Goal: Task Accomplishment & Management: Manage account settings

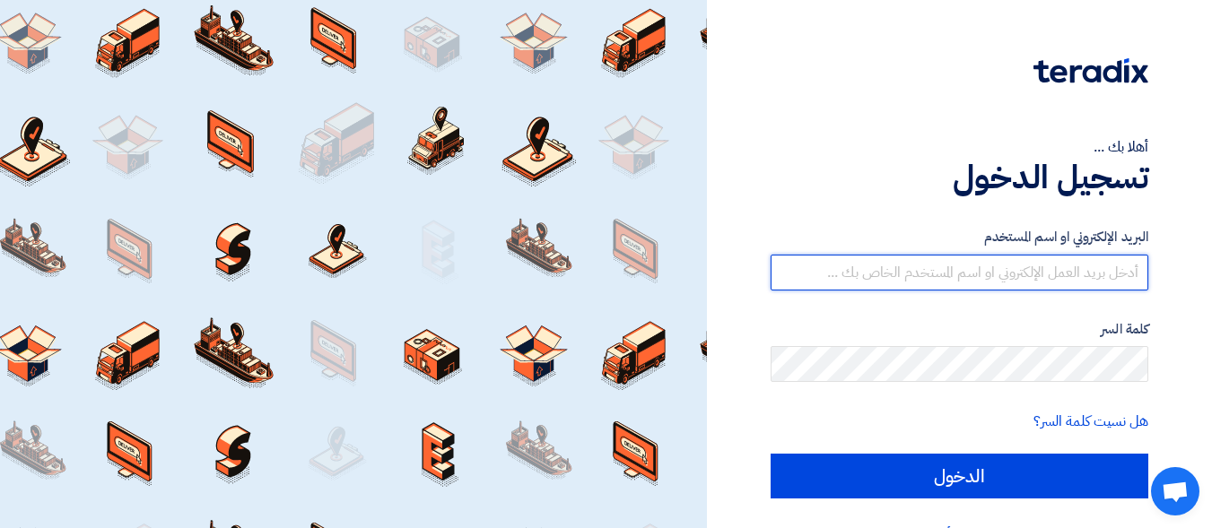
click at [1014, 268] on input "text" at bounding box center [960, 273] width 378 height 36
click at [1050, 264] on input "text" at bounding box center [960, 273] width 378 height 36
type input "س"
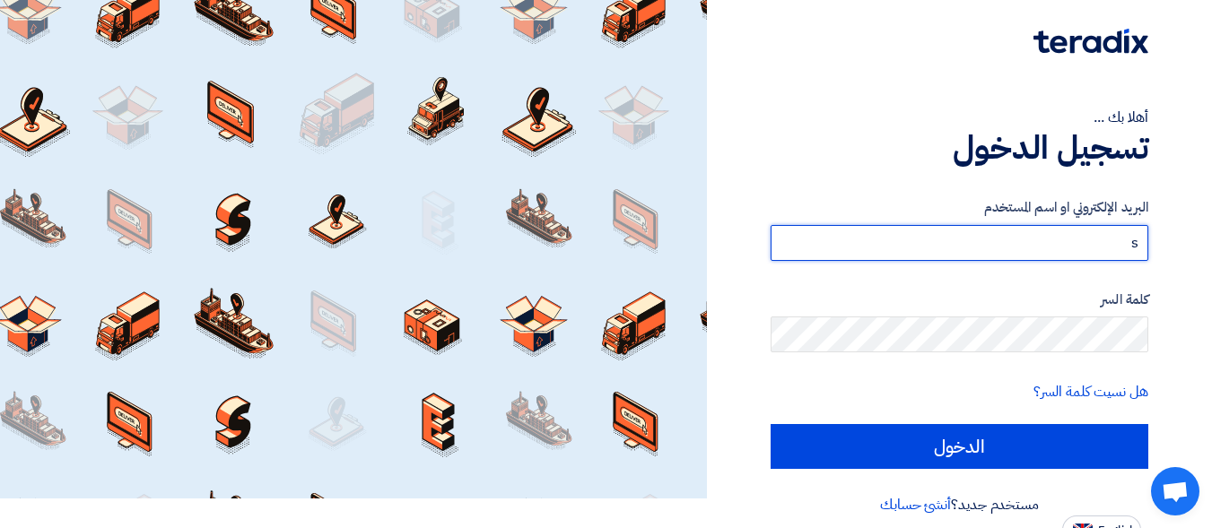
scroll to position [46, 0]
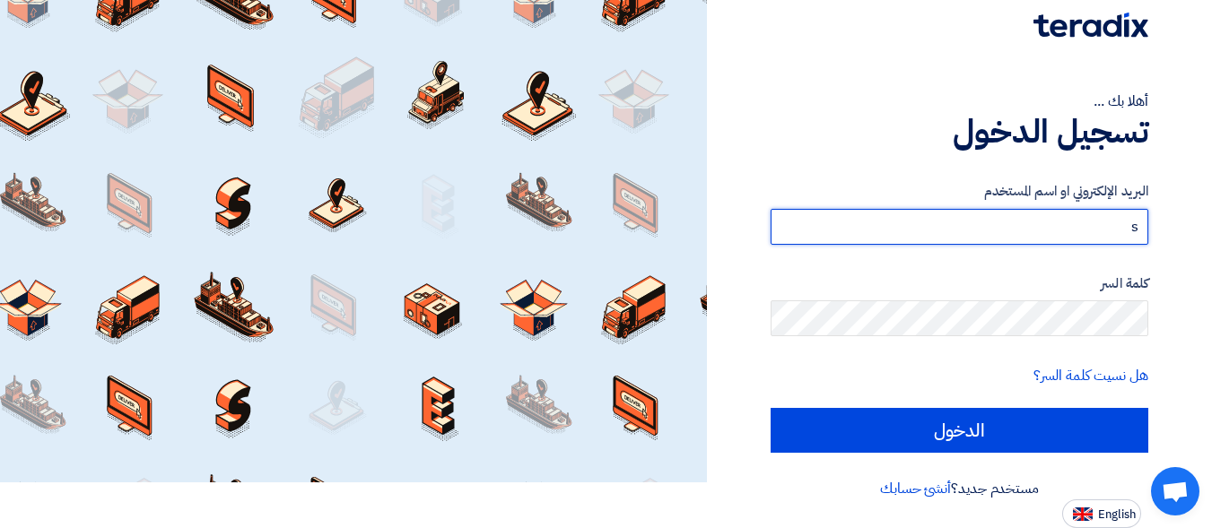
type input "s"
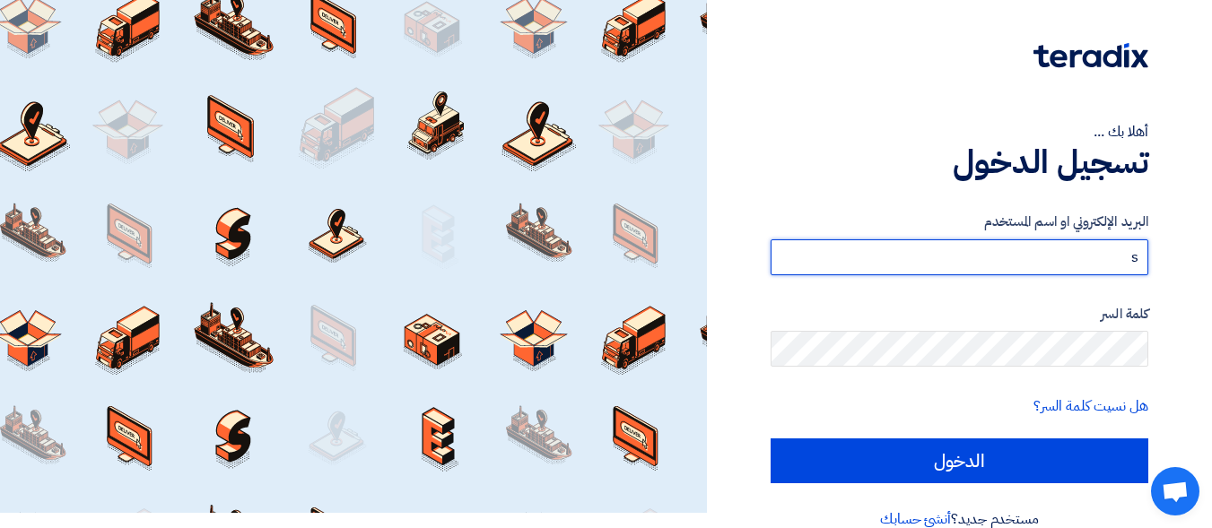
scroll to position [0, 0]
